Goal: Navigation & Orientation: Find specific page/section

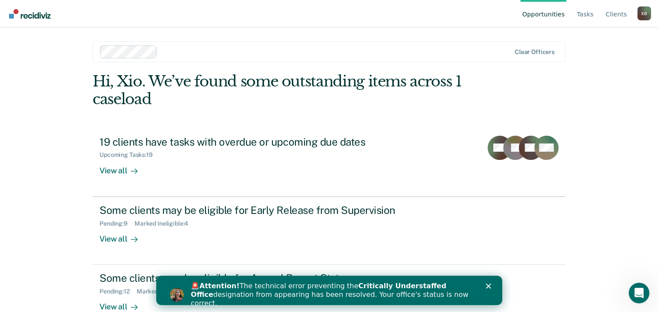
click at [486, 289] on div "🚨 Attention! The technical error preventing the Critically Understaffed Office …" at bounding box center [339, 295] width 298 height 31
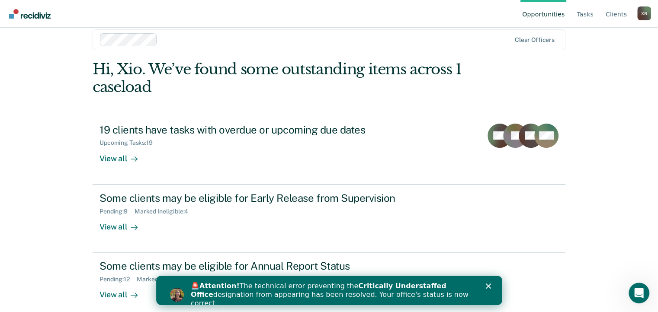
scroll to position [21, 0]
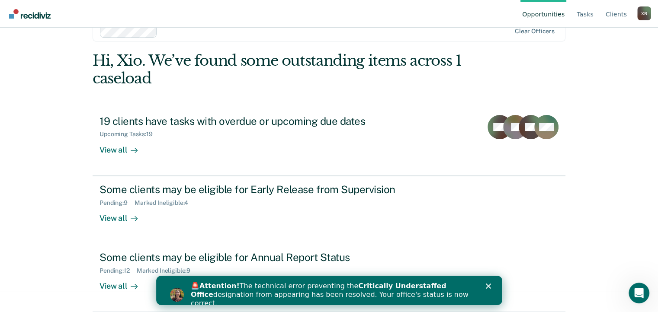
click at [419, 293] on div "🚨 Attention! The technical error preventing the Critically Understaffed Office …" at bounding box center [332, 295] width 284 height 26
click at [489, 287] on polygon "Close" at bounding box center [488, 286] width 5 height 5
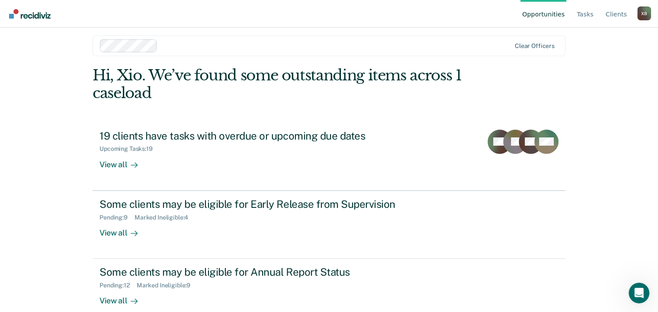
scroll to position [0, 0]
